Goal: Navigation & Orientation: Find specific page/section

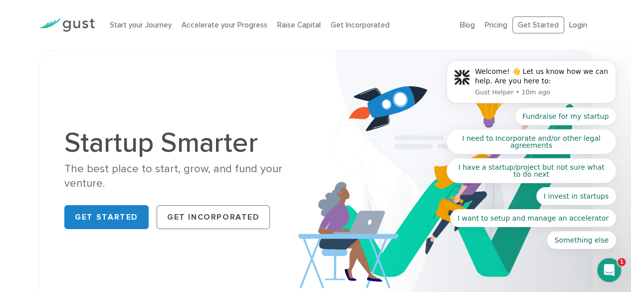
click at [542, 23] on body "Welcome! 👋 Let us know how we can help. Are you here to: Gust Helper • 10m ago …" at bounding box center [530, 86] width 191 height 349
click at [538, 20] on body "Welcome! 👋 Let us know how we can help. Are you here to: Gust Helper • 10m ago …" at bounding box center [530, 86] width 191 height 349
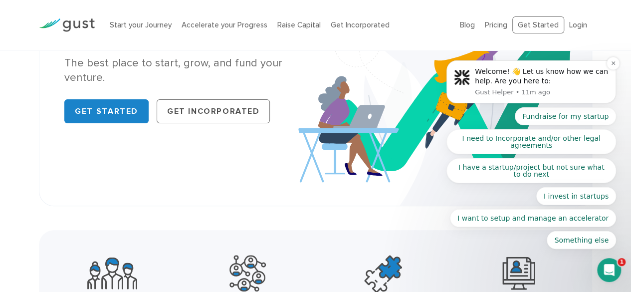
scroll to position [100, 0]
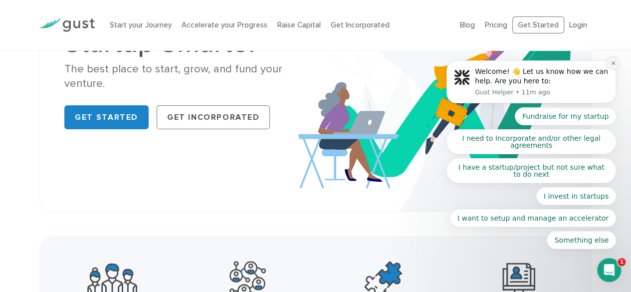
click at [613, 65] on icon "Dismiss notification" at bounding box center [612, 62] width 3 height 3
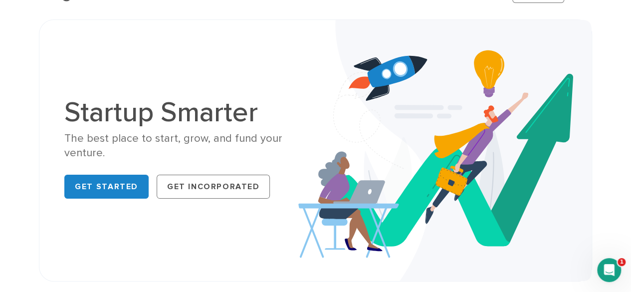
scroll to position [0, 0]
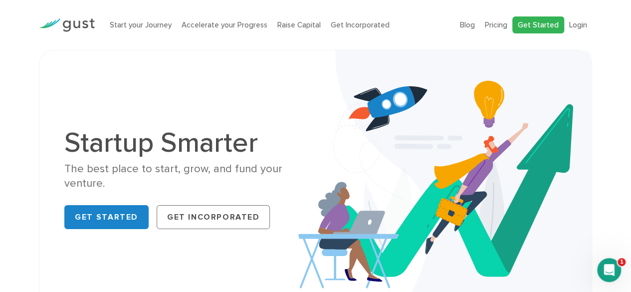
click at [545, 19] on link "Get Started" at bounding box center [538, 24] width 52 height 17
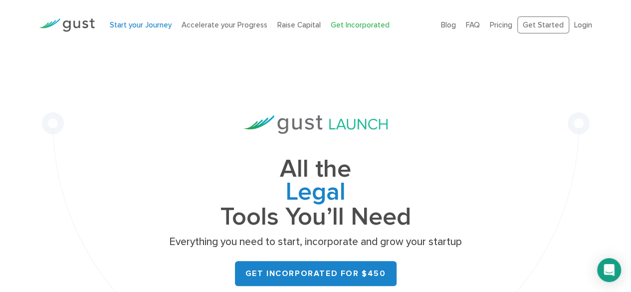
click at [140, 28] on link "Start your Journey" at bounding box center [141, 24] width 62 height 9
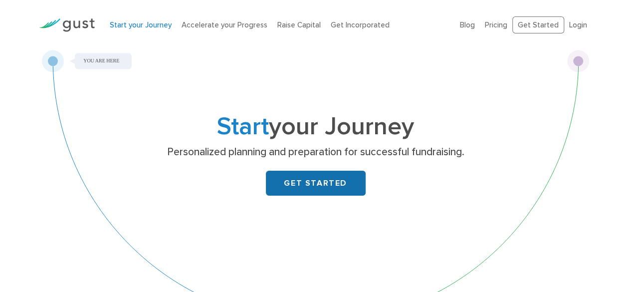
click at [322, 183] on link "GET STARTED" at bounding box center [316, 182] width 100 height 25
